Goal: Navigation & Orientation: Find specific page/section

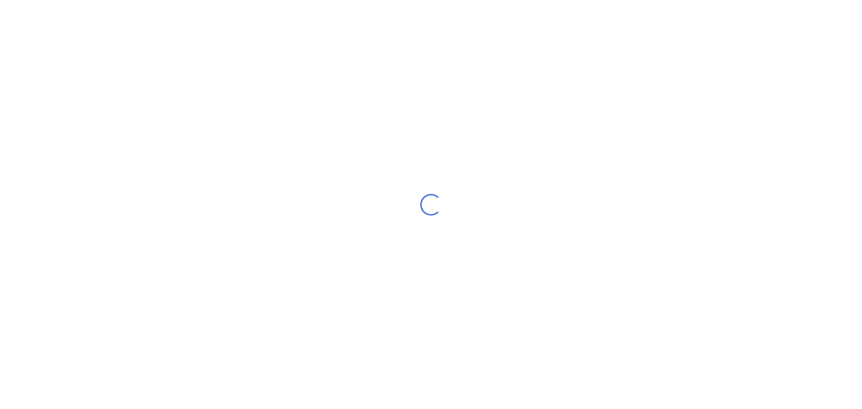
select select "AU"
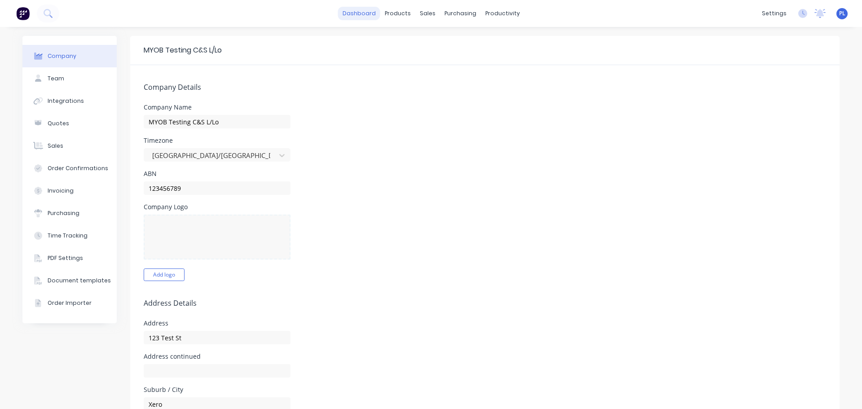
click at [376, 16] on link "dashboard" at bounding box center [359, 13] width 42 height 13
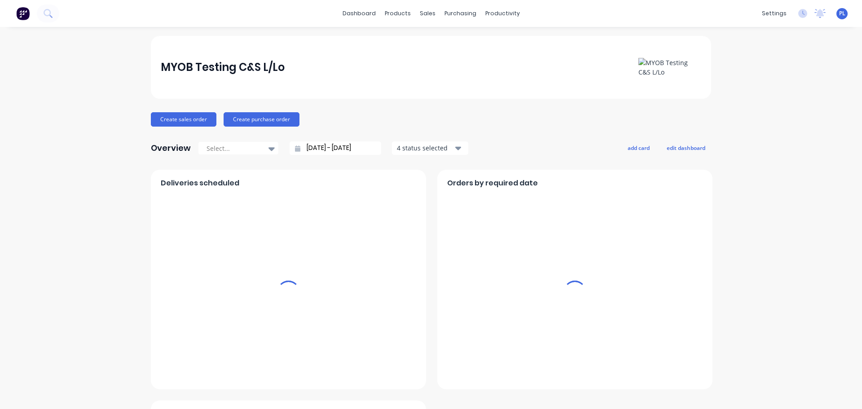
click at [510, 39] on div "Workflow" at bounding box center [514, 43] width 27 height 8
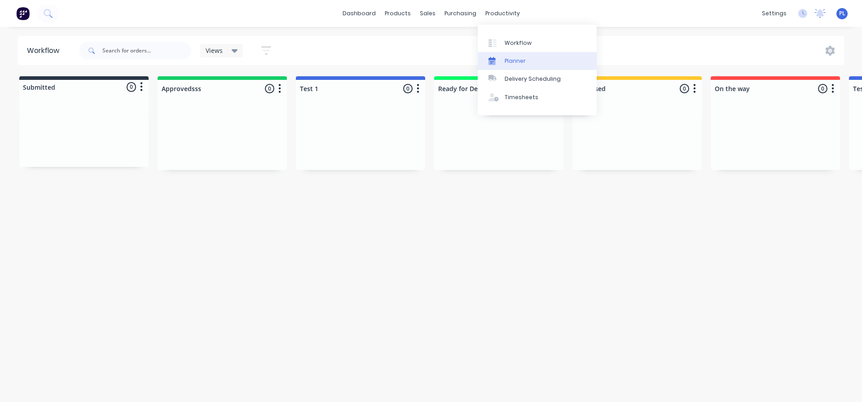
click at [511, 55] on link "Planner" at bounding box center [537, 61] width 119 height 18
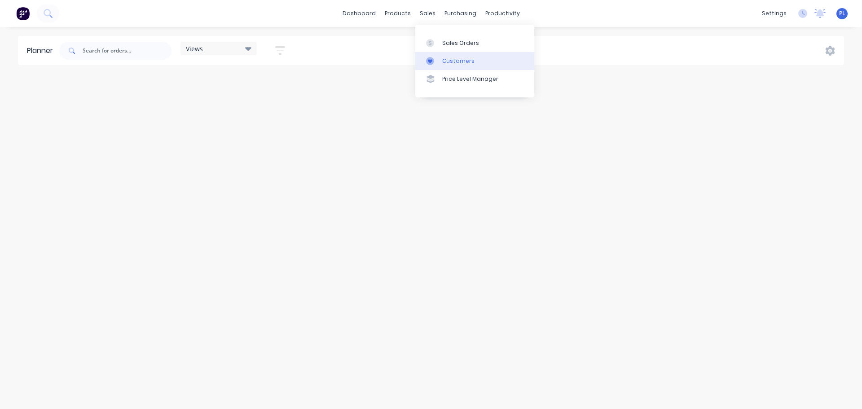
click at [451, 65] on link "Customers" at bounding box center [474, 61] width 119 height 18
drag, startPoint x: 443, startPoint y: 47, endPoint x: 430, endPoint y: 32, distance: 19.4
click at [434, 38] on div "Views Save new view Show/Hide users Show/Hide orders Filter by status Filter by…" at bounding box center [450, 50] width 786 height 27
click at [443, 34] on link "Sales Orders" at bounding box center [474, 43] width 119 height 18
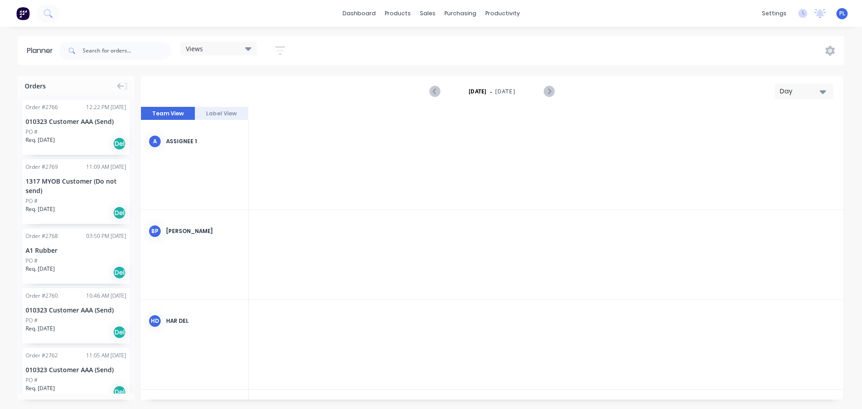
scroll to position [0, 1293]
click at [440, 48] on link "Sales Orders" at bounding box center [474, 43] width 119 height 18
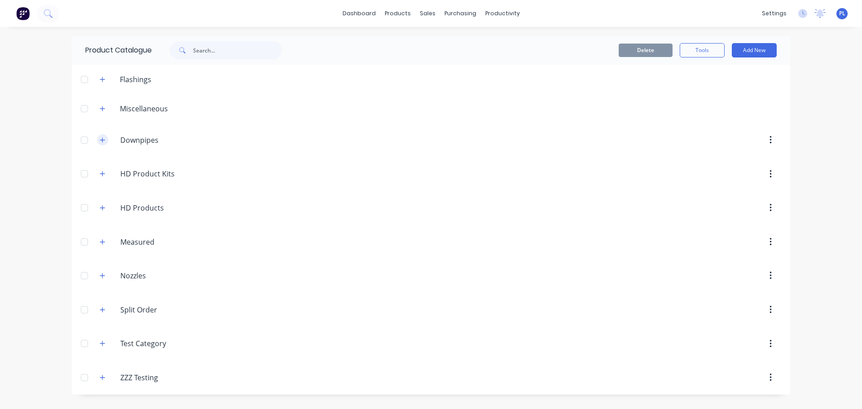
click at [105, 141] on icon "button" at bounding box center [102, 140] width 5 height 6
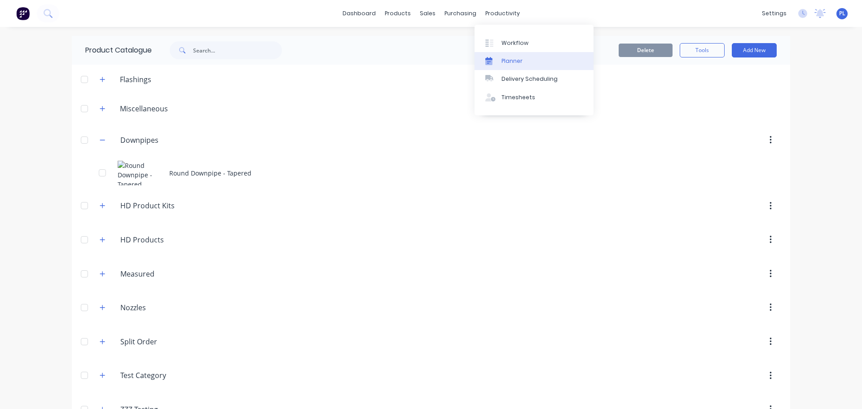
click at [499, 54] on link "Planner" at bounding box center [533, 61] width 119 height 18
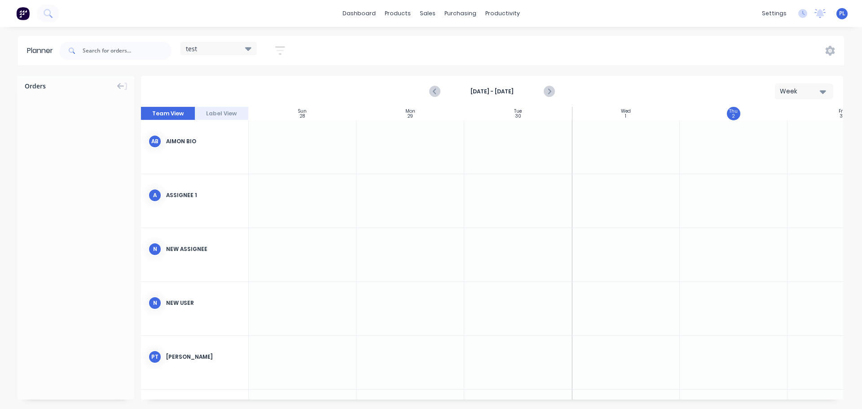
scroll to position [0, 0]
drag, startPoint x: 438, startPoint y: 42, endPoint x: 446, endPoint y: 56, distance: 16.3
click at [438, 42] on div at bounding box center [432, 43] width 13 height 8
